Goal: Communication & Community: Answer question/provide support

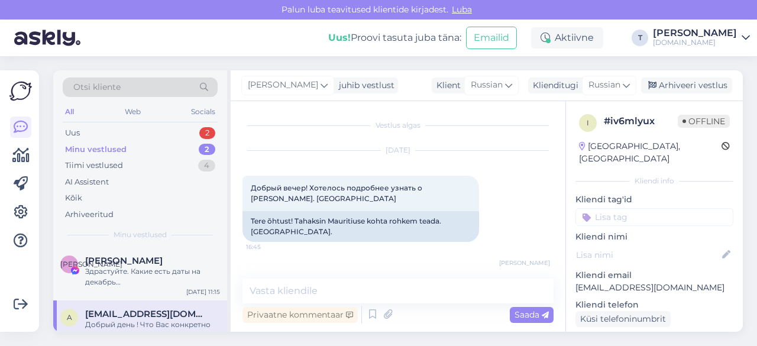
click at [115, 139] on div "Uus 2" at bounding box center [140, 133] width 155 height 17
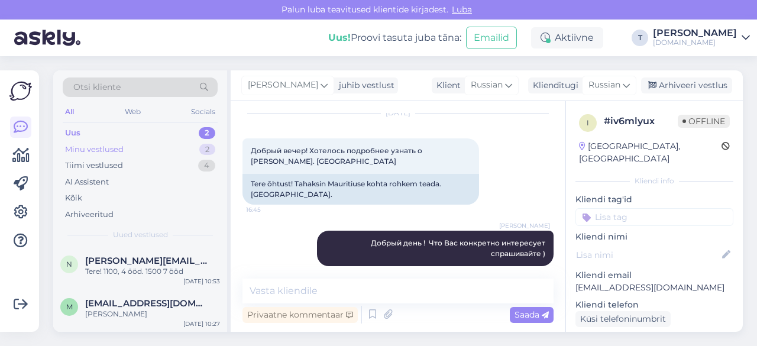
click at [167, 147] on div "Minu vestlused 2" at bounding box center [140, 149] width 155 height 17
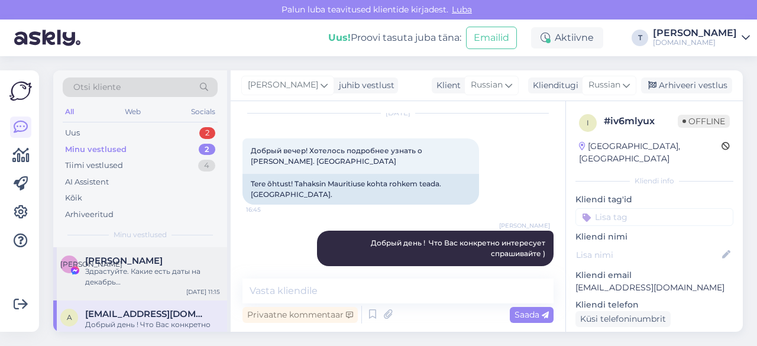
click at [143, 294] on div "И [PERSON_NAME] Здрастуйте. Какие есть даты на декабрь [GEOGRAPHIC_DATA]/[GEOGR…" at bounding box center [140, 273] width 174 height 53
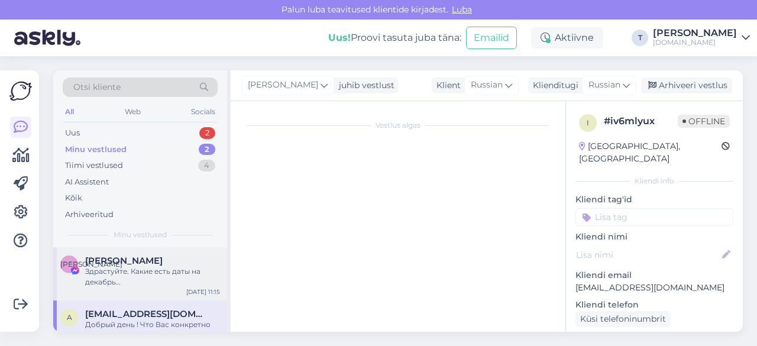
scroll to position [2, 0]
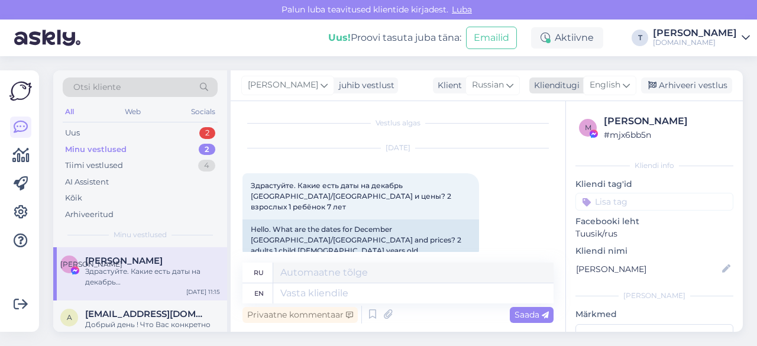
click at [613, 87] on span "English" at bounding box center [605, 85] width 31 height 13
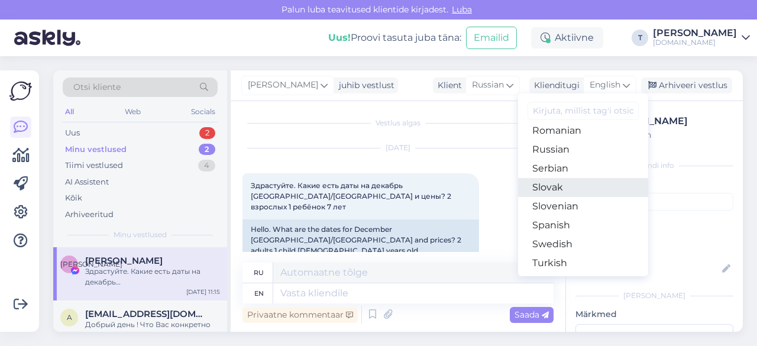
scroll to position [427, 0]
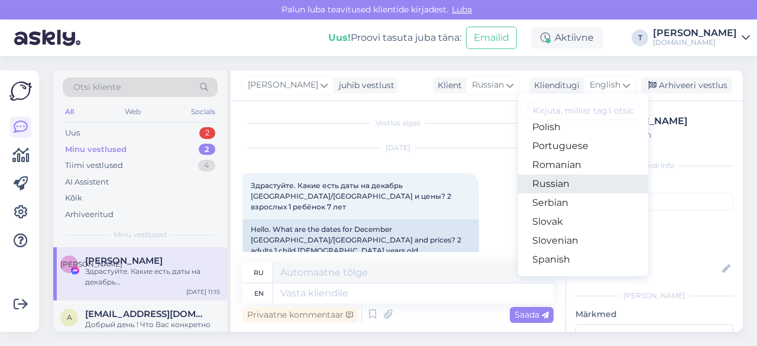
click at [556, 183] on link "Russian" at bounding box center [583, 183] width 130 height 19
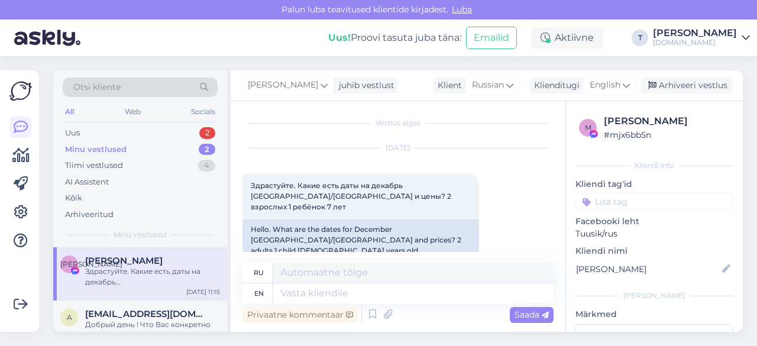
scroll to position [0, 0]
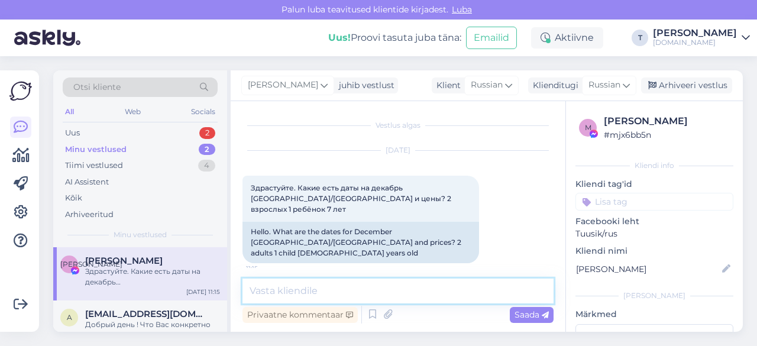
click at [422, 286] on textarea at bounding box center [397, 291] width 311 height 25
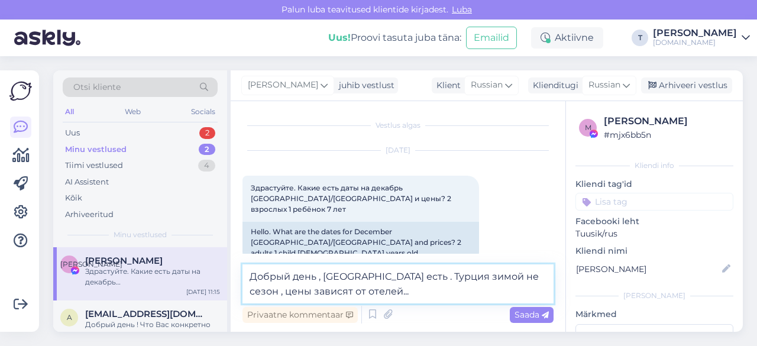
type textarea "Добрый день , [GEOGRAPHIC_DATA] есть . Турция зимой не сезон , цены зависят от …"
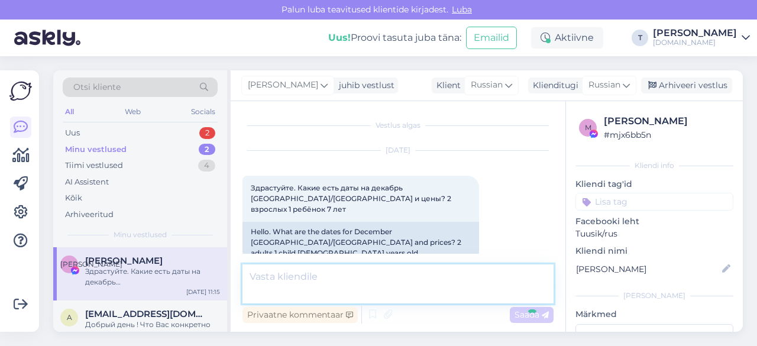
scroll to position [48, 0]
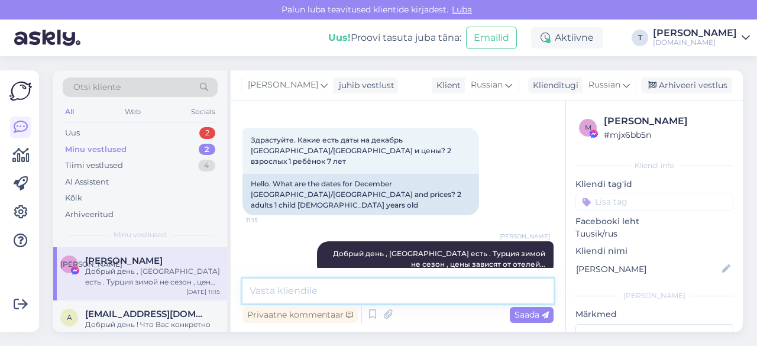
click at [367, 295] on textarea at bounding box center [397, 291] width 311 height 25
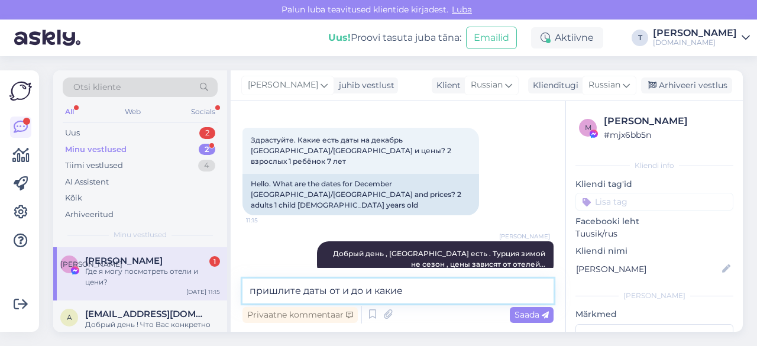
scroll to position [99, 0]
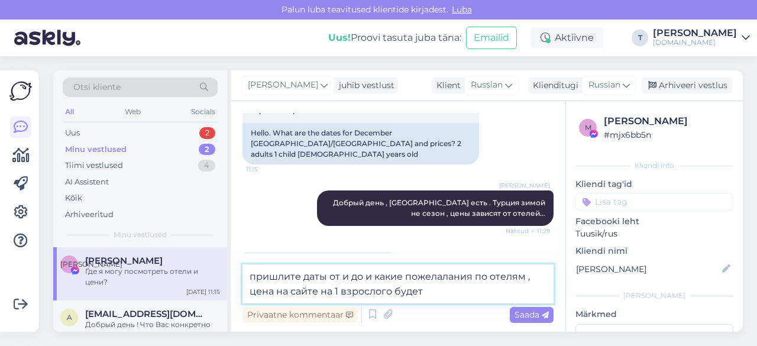
type textarea "пришлите даты от и до и какие пожелалания по отелям , цена на сайте на 1 взросл…"
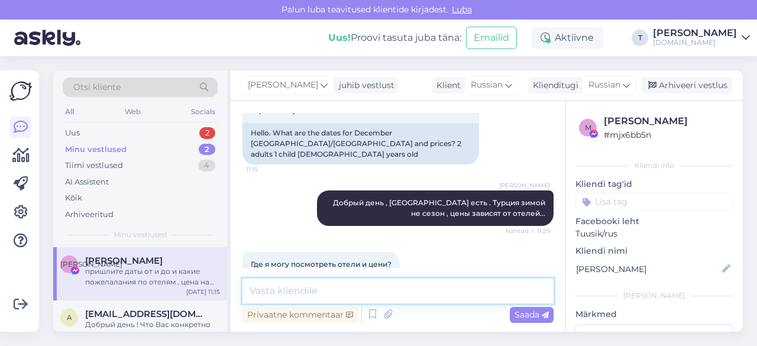
scroll to position [160, 0]
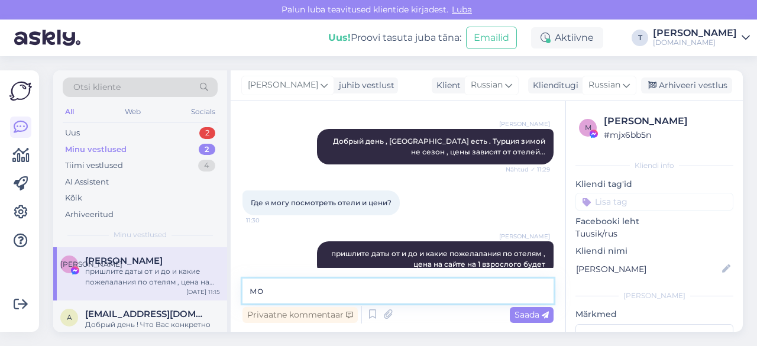
type textarea "м"
type textarea "е"
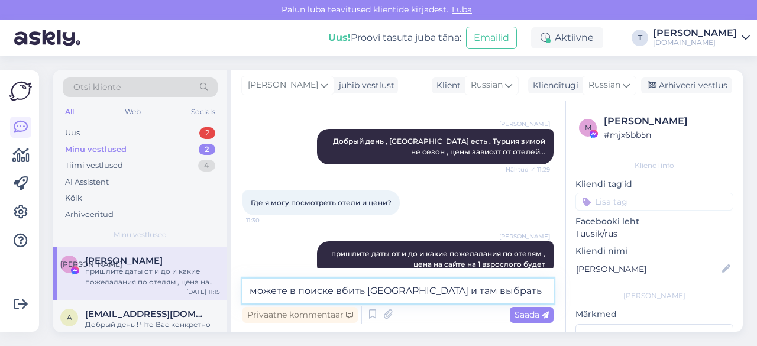
type textarea "можете в поиске вбить [GEOGRAPHIC_DATA] и там выбрать даты"
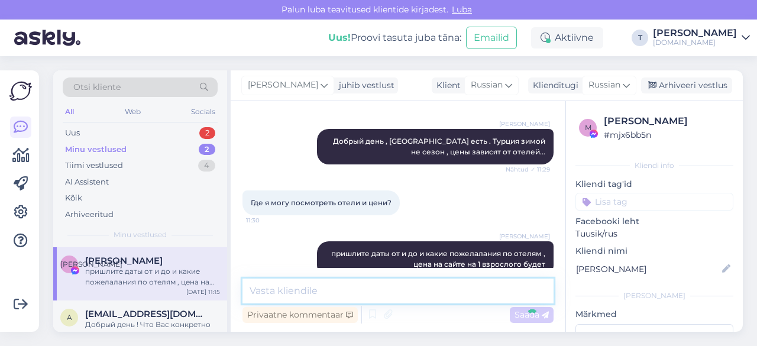
scroll to position [211, 0]
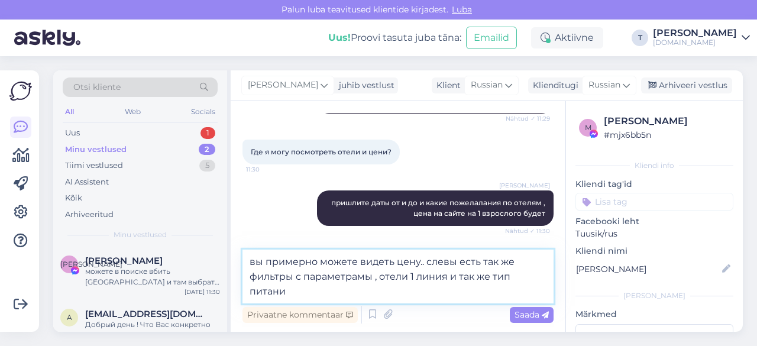
type textarea "вы примерно можете видеть цену.. слевы есть так же фильтры с параметрамы , отел…"
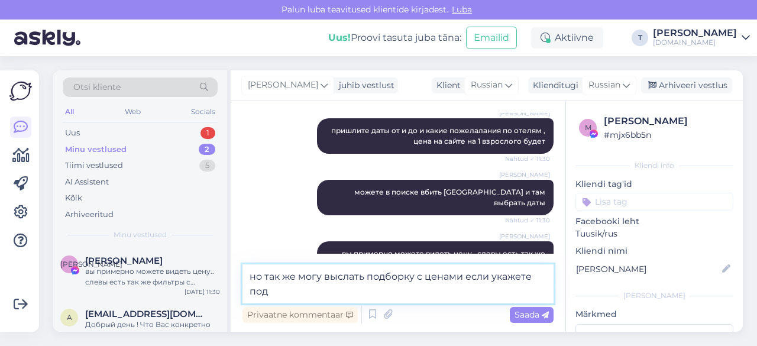
scroll to position [297, 0]
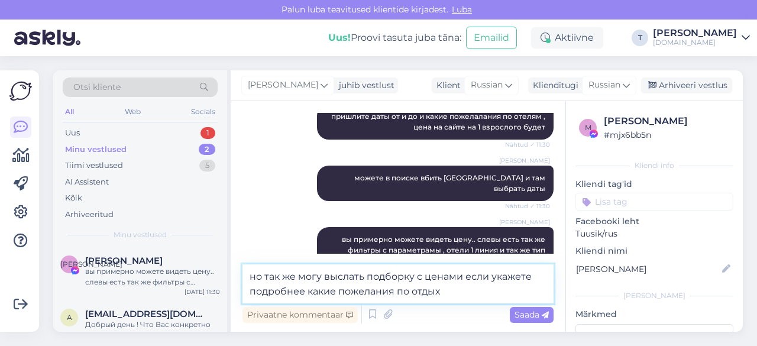
type textarea "но так же могу выслать подборку с ценами если укажете подробнее какие пожелания…"
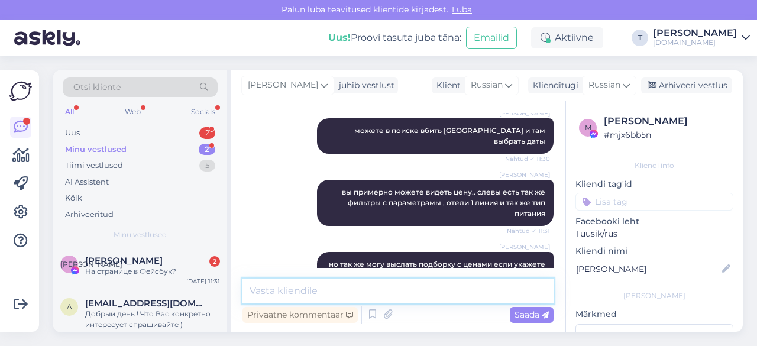
scroll to position [478, 0]
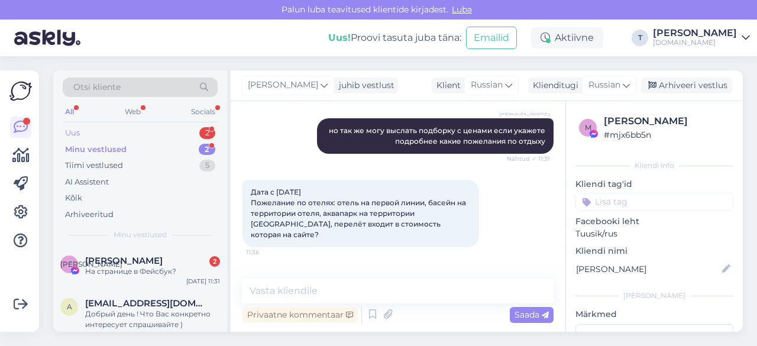
click at [128, 130] on div "Uus 2" at bounding box center [140, 133] width 155 height 17
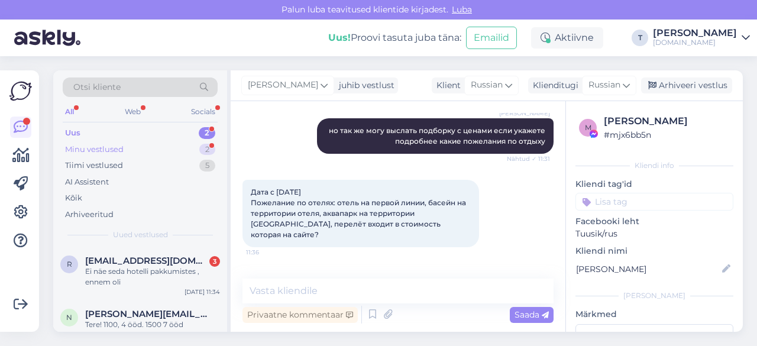
click at [129, 147] on div "Minu vestlused 2" at bounding box center [140, 149] width 155 height 17
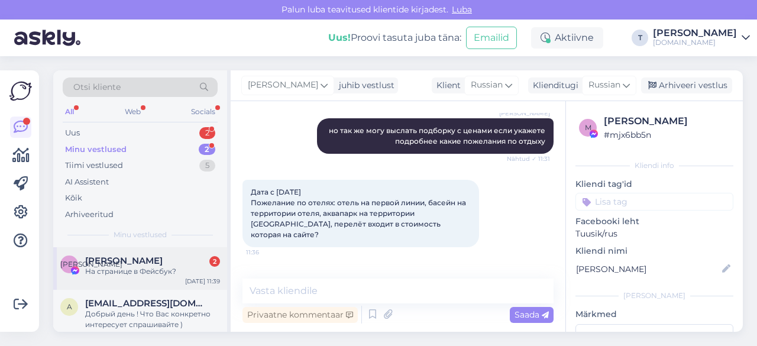
click at [170, 260] on div "[PERSON_NAME] 2" at bounding box center [152, 260] width 135 height 11
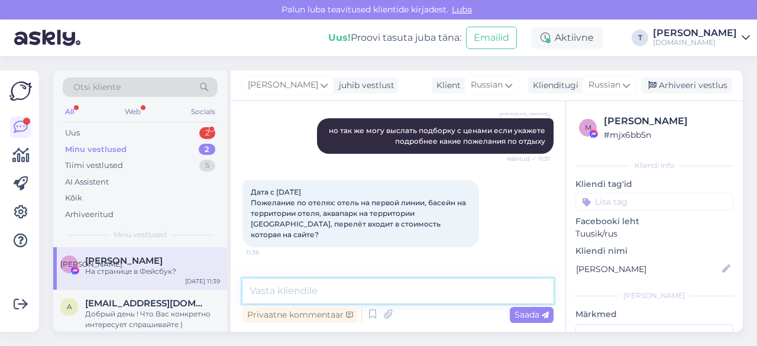
click at [400, 289] on textarea at bounding box center [397, 291] width 311 height 25
click at [402, 284] on textarea at bounding box center [397, 291] width 311 height 25
drag, startPoint x: 291, startPoint y: 292, endPoint x: 302, endPoint y: 292, distance: 10.6
click at [302, 292] on textarea "мне нужен ваша" at bounding box center [397, 291] width 311 height 25
click at [365, 290] on textarea "мне нужна ваша" at bounding box center [397, 291] width 311 height 25
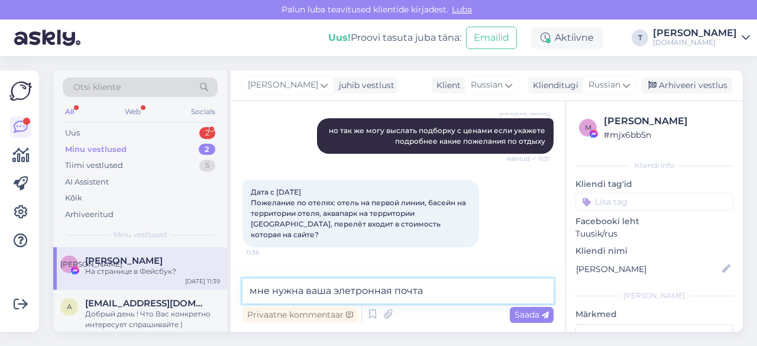
type textarea "мне нужна ваша элетронная почта"
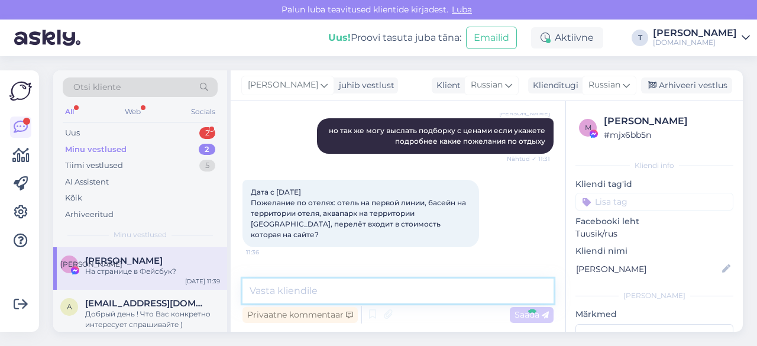
scroll to position [529, 0]
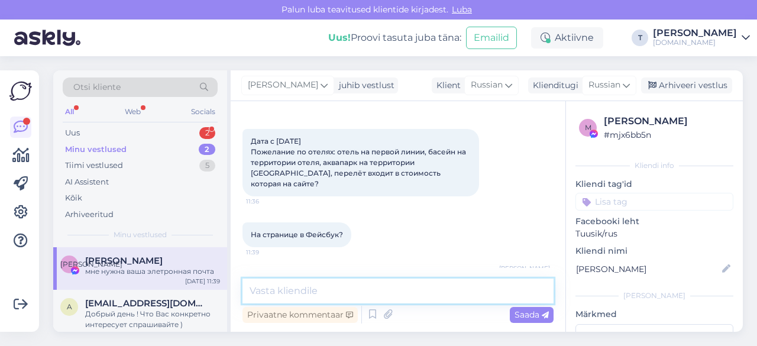
click at [338, 290] on textarea at bounding box center [397, 291] width 311 height 25
type textarea "конечно питание и перелёт в цене"
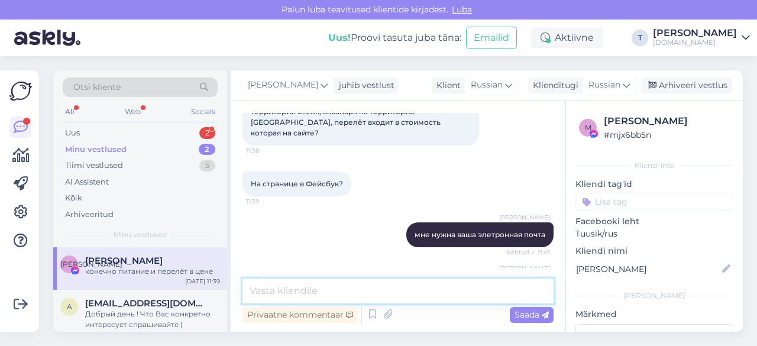
click at [387, 291] on textarea at bounding box center [397, 291] width 311 height 25
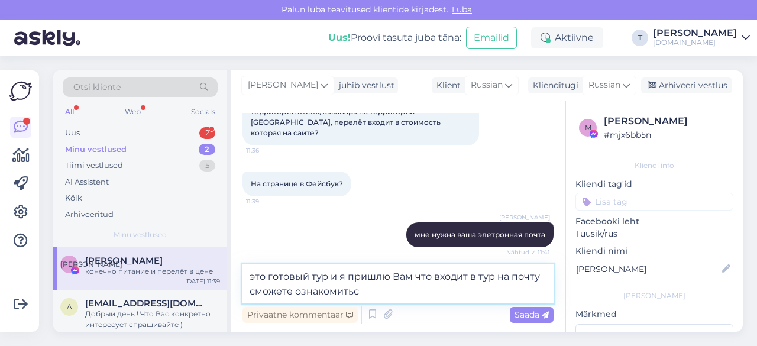
type textarea "это готовый тур и я пришлю Вам что входит в тур на почту сможете ознакомиться"
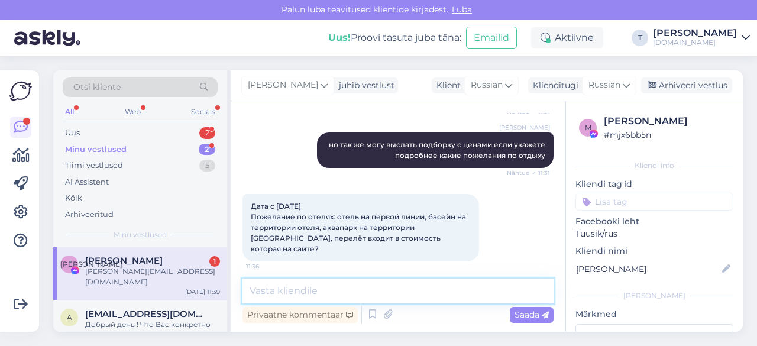
scroll to position [693, 0]
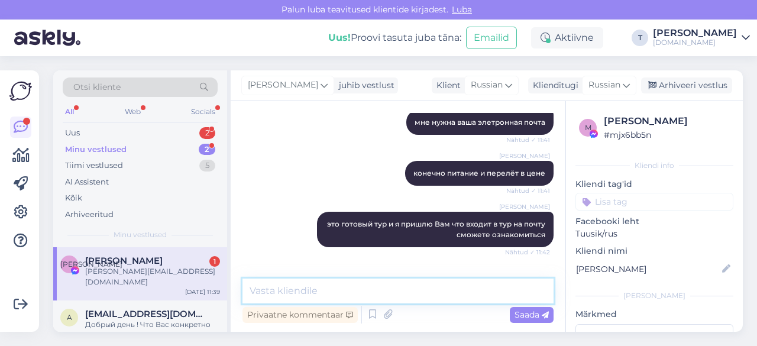
click at [377, 289] on textarea at bounding box center [397, 291] width 311 height 25
type textarea "есть у вас вид на жительство?"
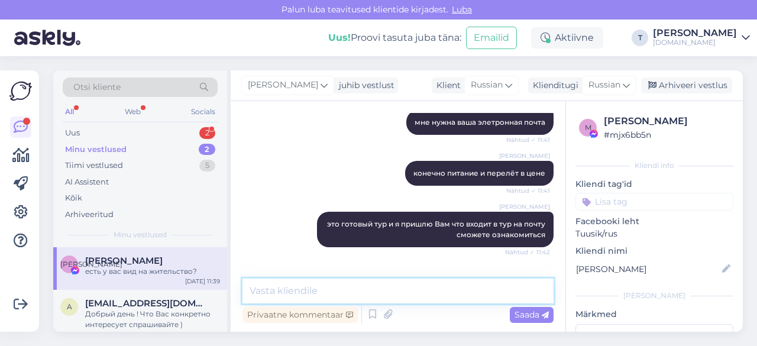
scroll to position [743, 0]
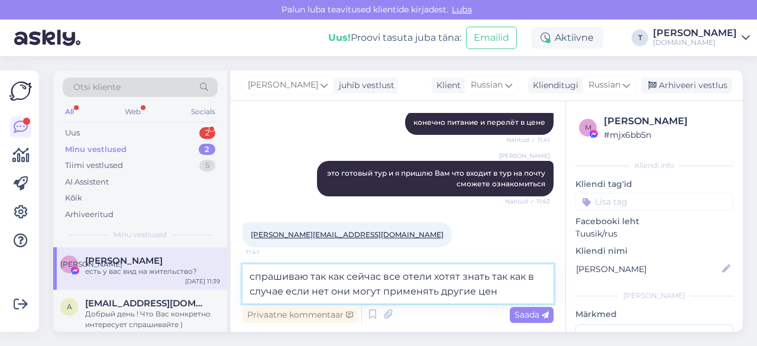
type textarea "спрашиваю так как сейчас все отели хотят знать так как в случае если нет они мо…"
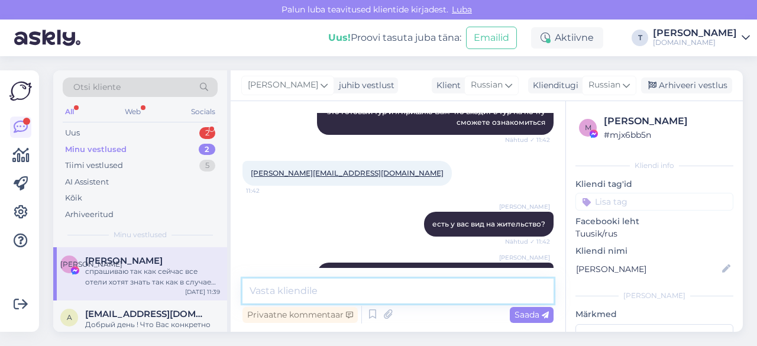
scroll to position [856, 0]
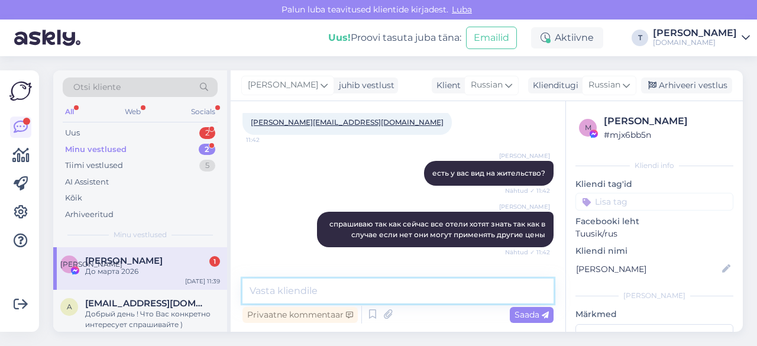
click at [371, 295] on textarea at bounding box center [397, 291] width 311 height 25
click at [370, 286] on textarea at bounding box center [397, 291] width 311 height 25
click at [376, 288] on textarea at bounding box center [397, 291] width 311 height 25
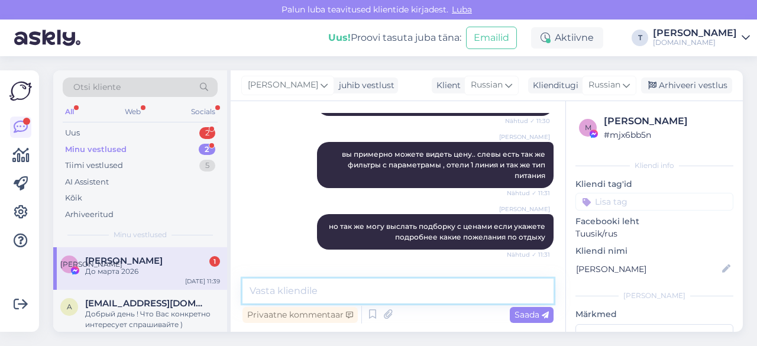
scroll to position [560, 0]
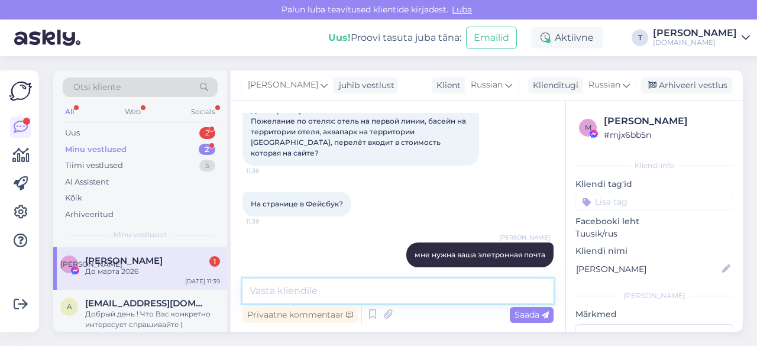
click at [383, 292] on textarea at bounding box center [397, 291] width 311 height 25
type textarea "что Вам больше Хургада или Шарм ?"
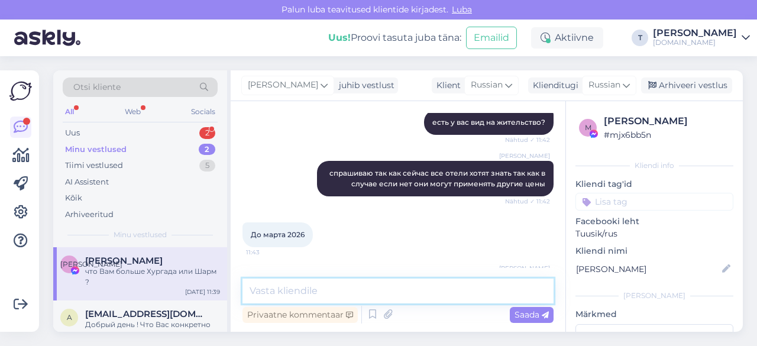
click at [420, 288] on textarea at bounding box center [397, 291] width 311 height 25
click at [452, 287] on textarea at bounding box center [397, 291] width 311 height 25
type textarea "я вышлю на почту [PERSON_NAME]"
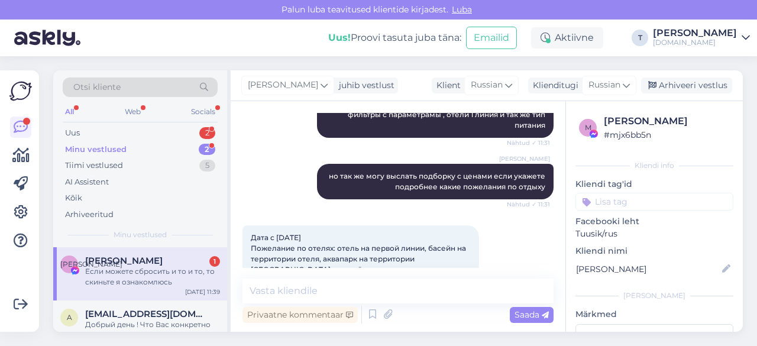
scroll to position [418, 0]
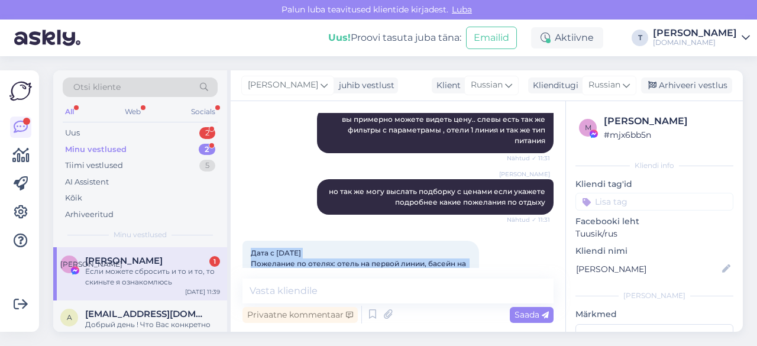
drag, startPoint x: 467, startPoint y: 249, endPoint x: 266, endPoint y: 222, distance: 202.9
click at [240, 221] on div "Vestlus algas [DATE] Здрастуйте. Какие есть даты на декабрь [GEOGRAPHIC_DATA]/[…" at bounding box center [398, 216] width 335 height 231
copy span "Дата с [DATE] Пожелание по отелях: отель на первой линии, басейн на территории …"
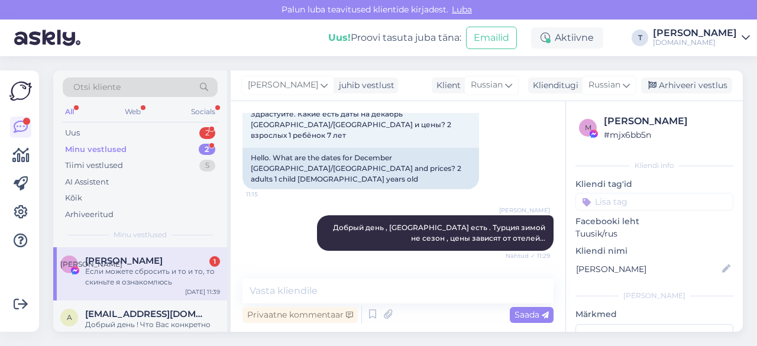
scroll to position [4, 0]
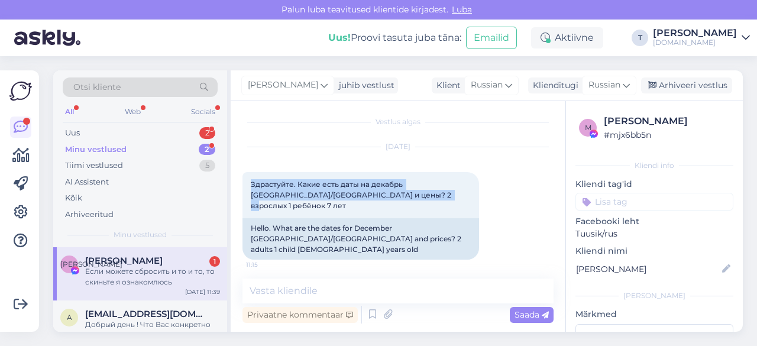
drag, startPoint x: 380, startPoint y: 193, endPoint x: 237, endPoint y: 179, distance: 143.8
click at [237, 179] on div "Vestlus algas [DATE] Здрастуйте. Какие есть даты на декабрь [GEOGRAPHIC_DATA]/[…" at bounding box center [398, 216] width 335 height 231
copy span "Здрастуйте. Какие есть даты на декабрь [GEOGRAPHIC_DATA]/[GEOGRAPHIC_DATA] и це…"
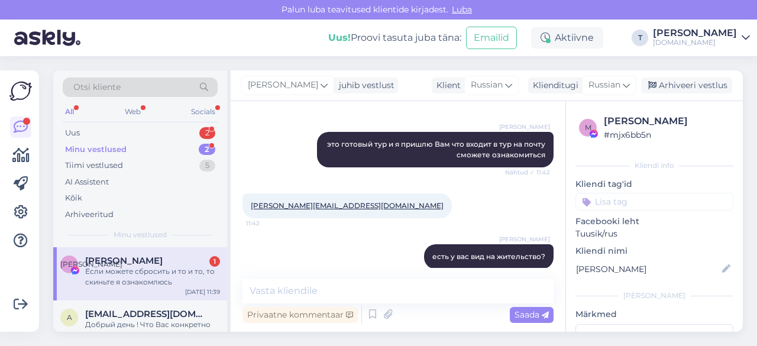
scroll to position [1008, 0]
